Goal: Find specific page/section: Find specific page/section

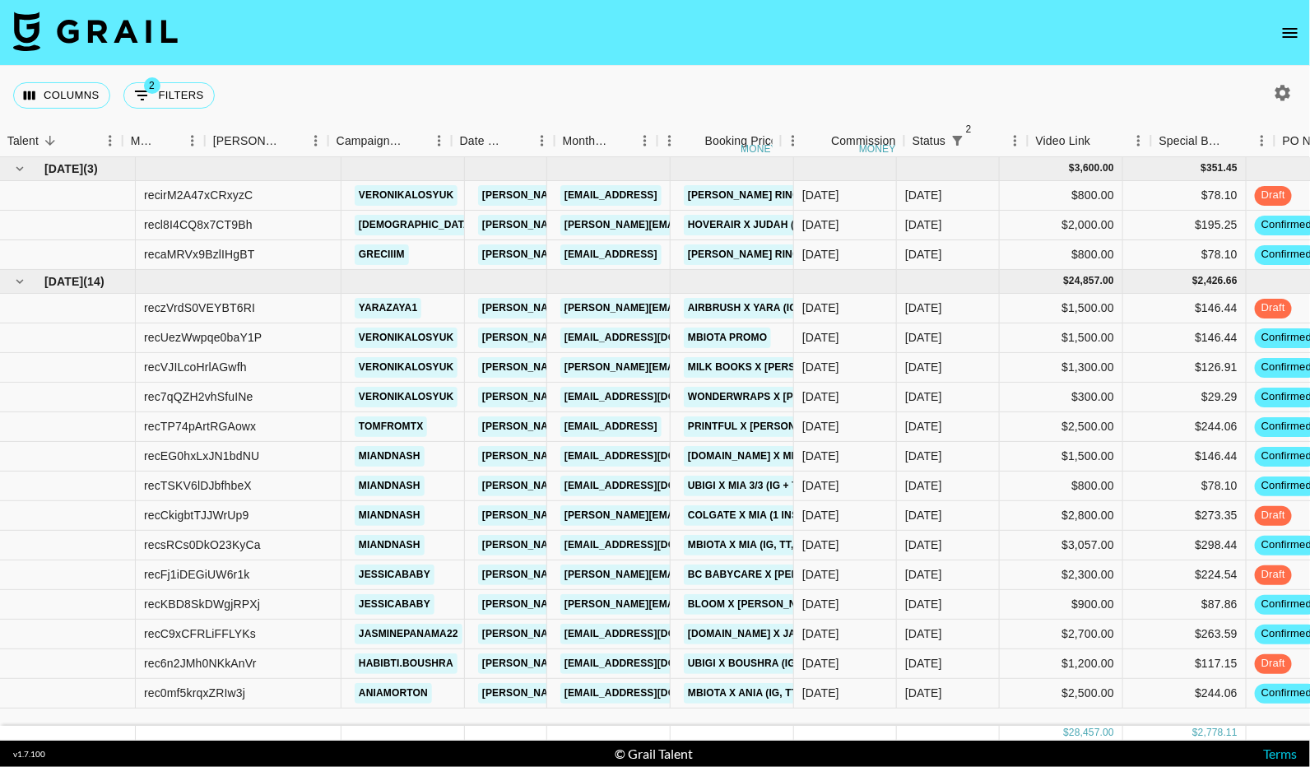
scroll to position [0, 342]
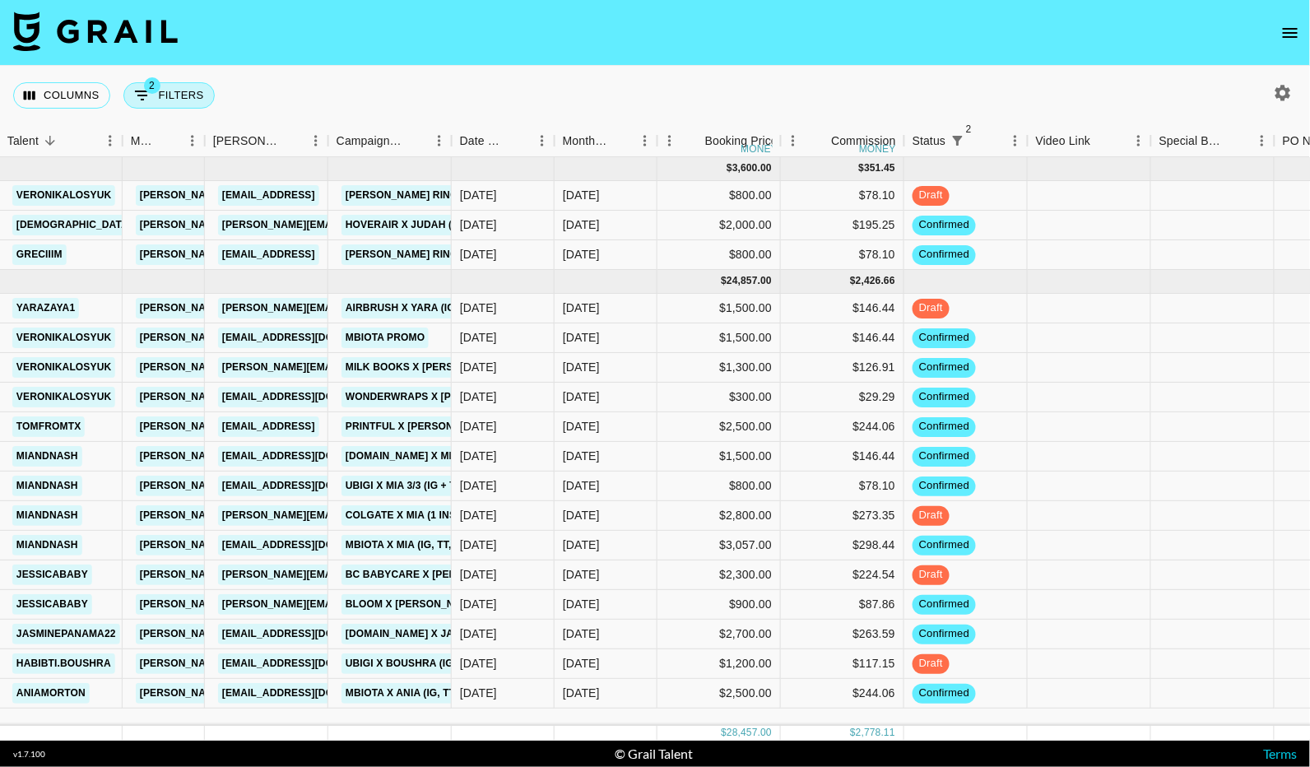
click at [184, 90] on button "2 Filters" at bounding box center [168, 95] width 91 height 26
select select "status"
select select "isNotAnyOf"
select select "status"
select select "not"
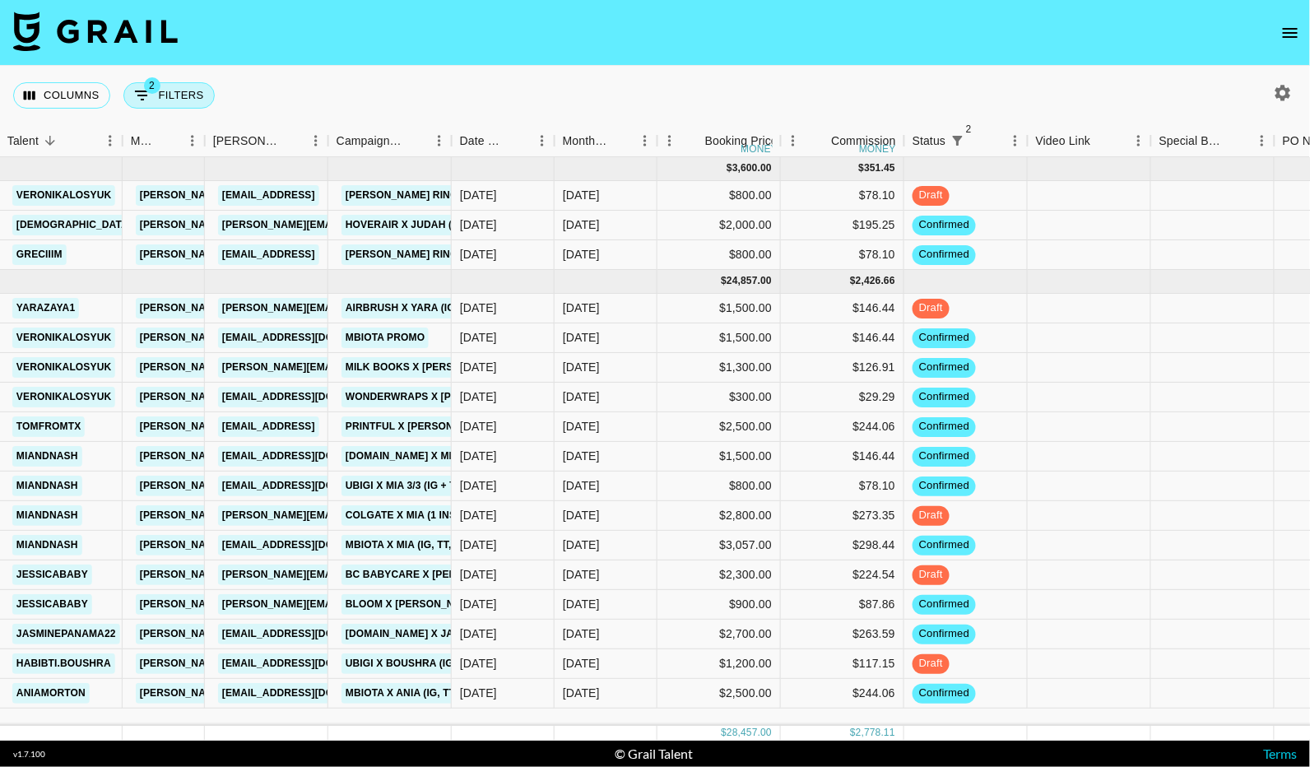
select select "approved"
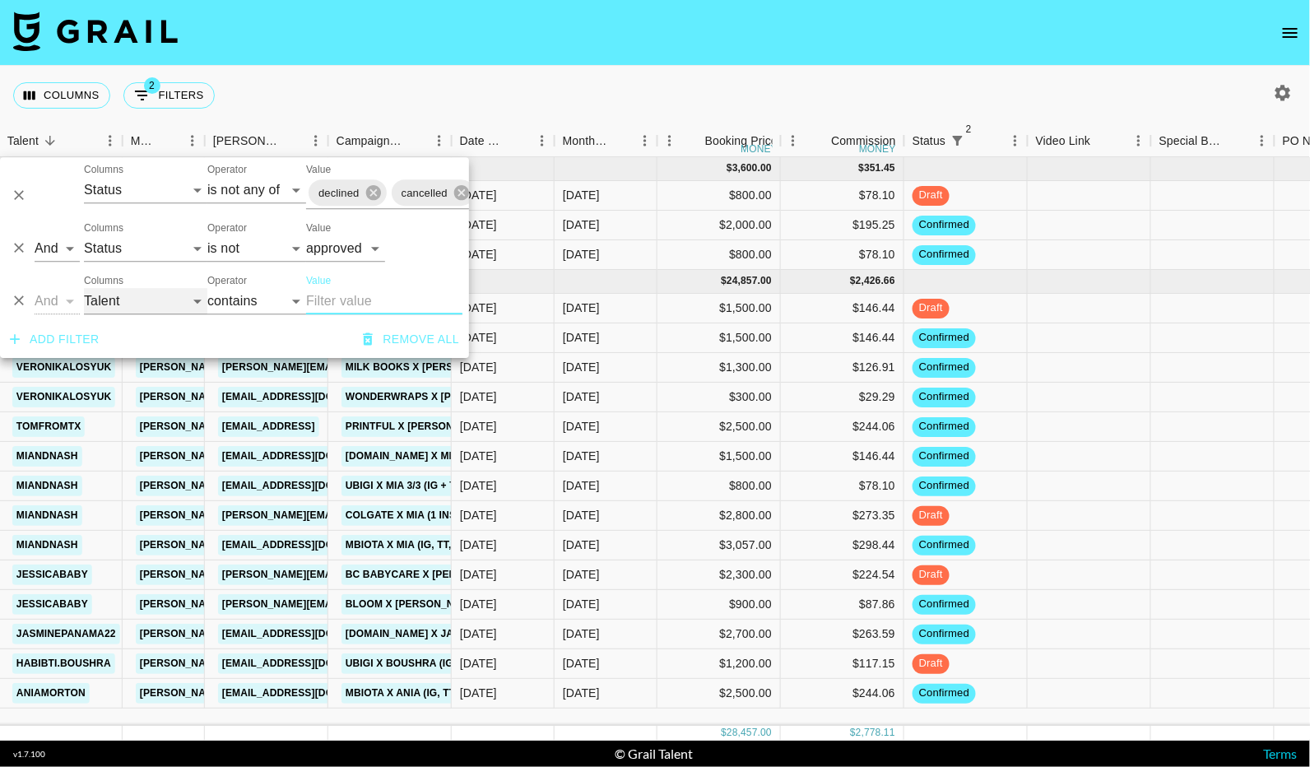
click at [115, 305] on select "Grail Platform ID Airtable ID Talent Manager Client [PERSON_NAME] Campaign (Typ…" at bounding box center [145, 301] width 123 height 26
select select "clientId"
click at [84, 288] on select "Grail Platform ID Airtable ID Talent Manager Client [PERSON_NAME] Campaign (Typ…" at bounding box center [145, 301] width 123 height 26
select select "is"
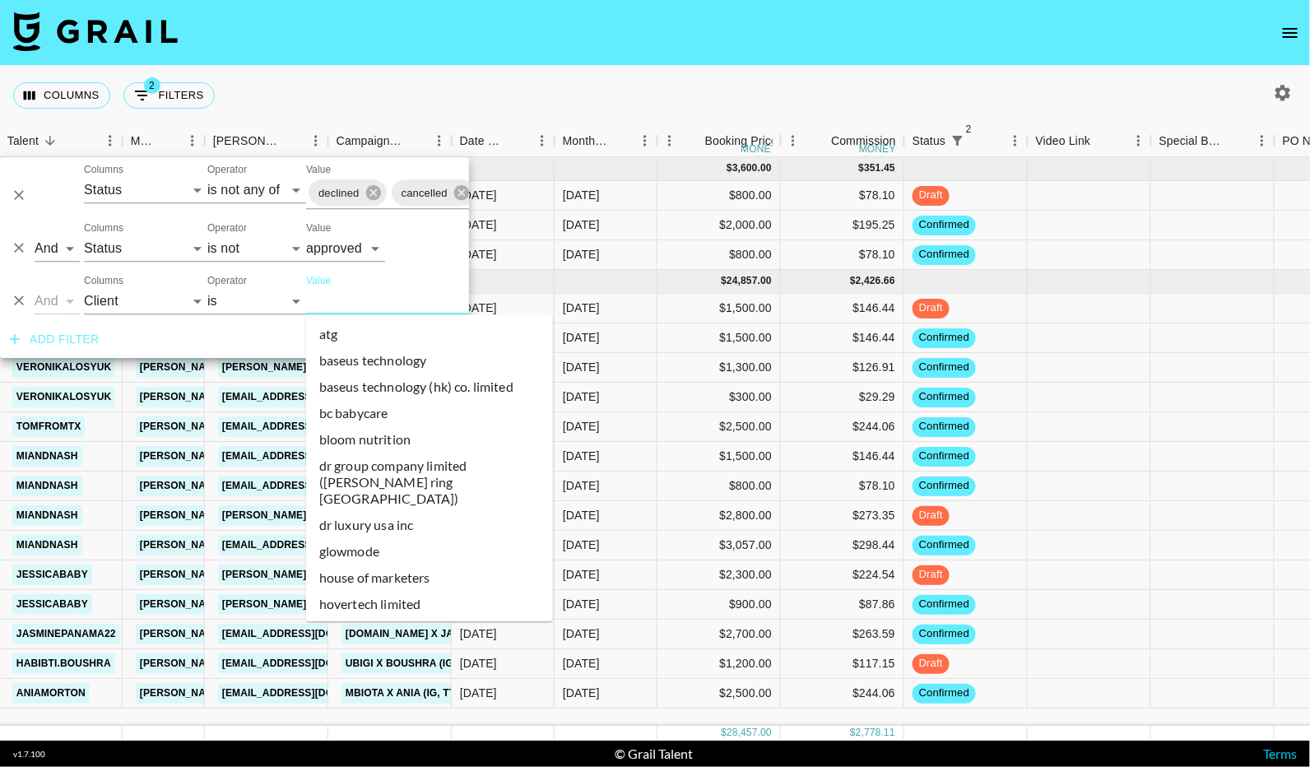
click at [341, 296] on input "Value" at bounding box center [417, 301] width 222 height 26
paste input "[DOMAIN_NAME]"
type input "[DOMAIN_NAME]"
click at [410, 300] on input "Value" at bounding box center [417, 301] width 222 height 26
paste input "[DOMAIN_NAME]"
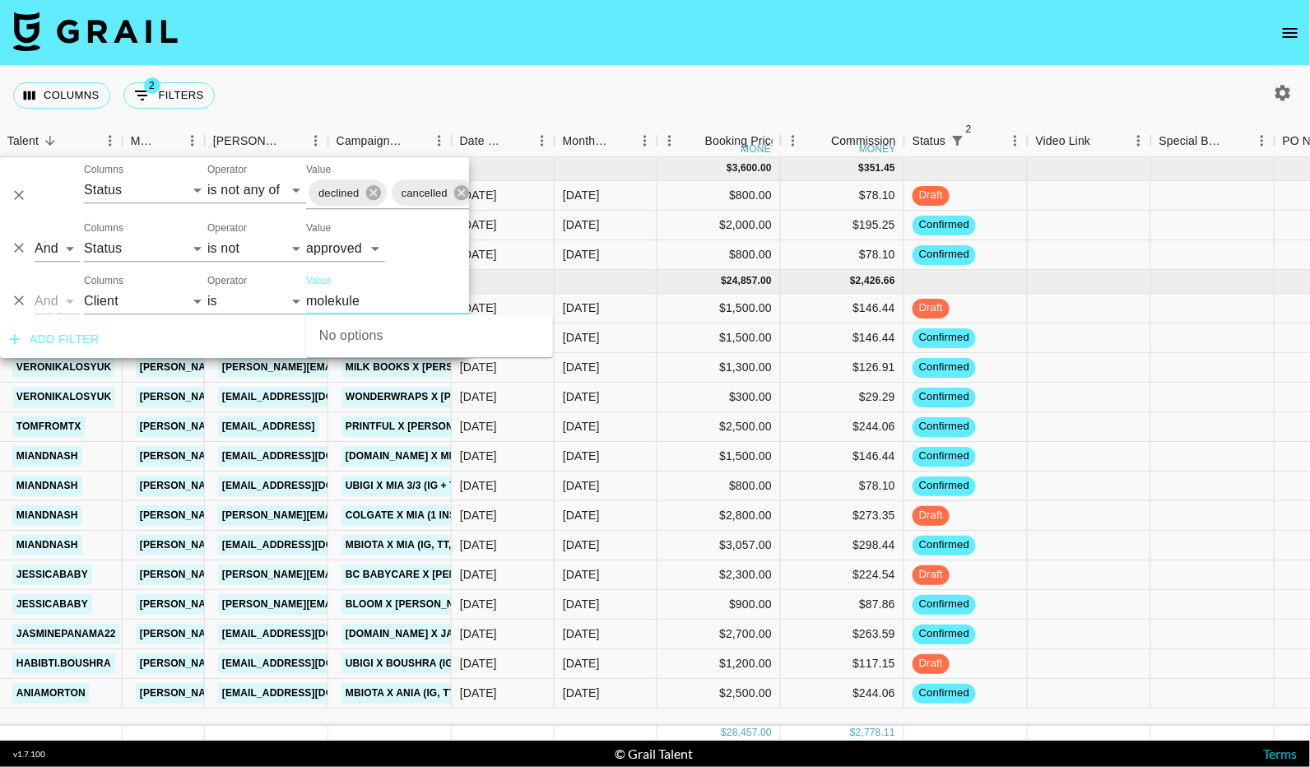
click at [384, 305] on input "molekule" at bounding box center [417, 301] width 222 height 26
type input "molekule"
